Goal: Task Accomplishment & Management: Use online tool/utility

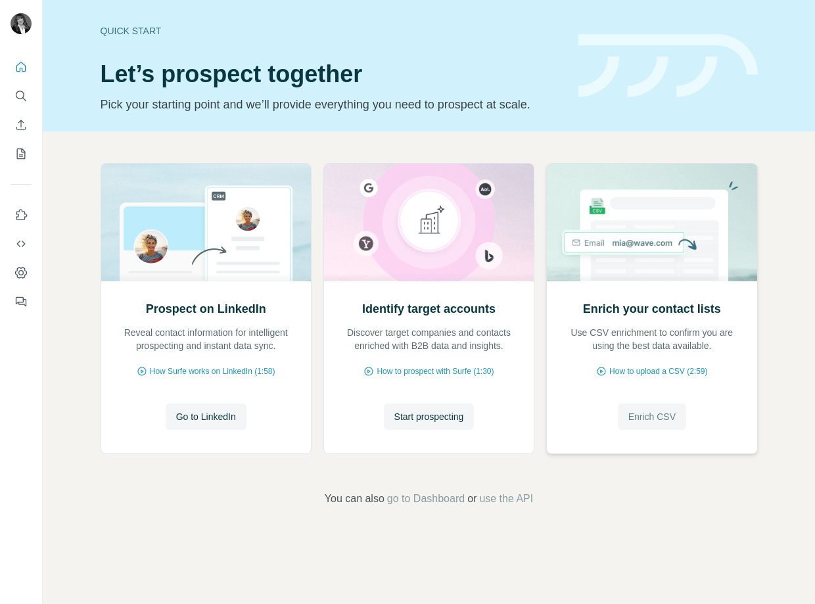
click at [656, 423] on span "Enrich CSV" at bounding box center [652, 416] width 47 height 13
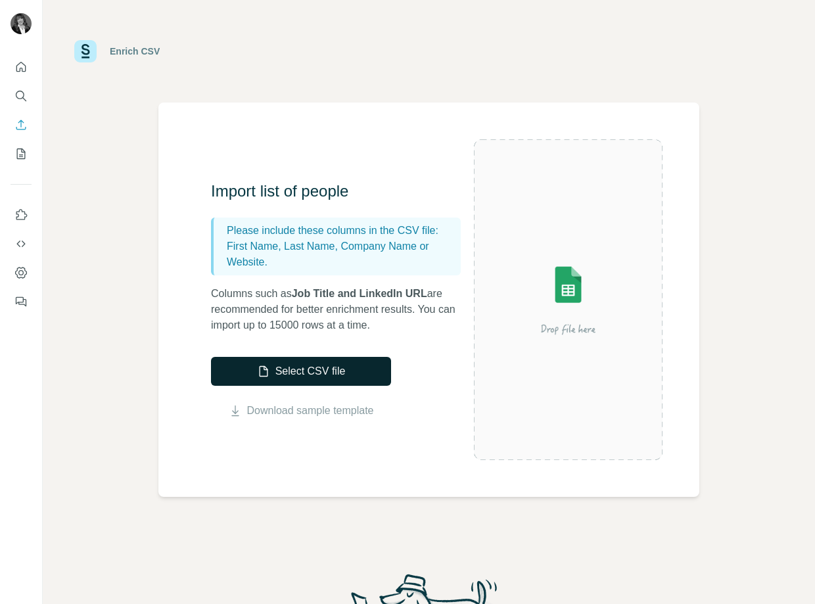
click at [280, 372] on button "Select CSV file" at bounding box center [301, 371] width 180 height 29
